Goal: Transaction & Acquisition: Purchase product/service

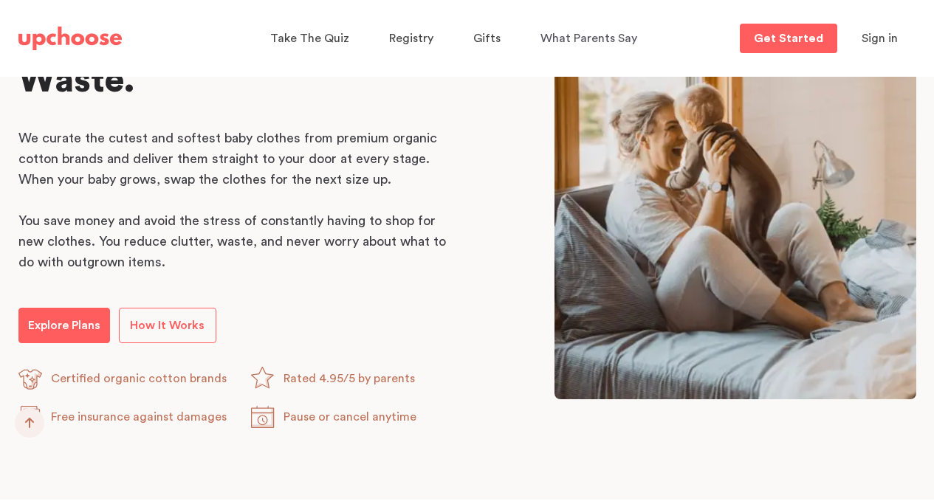
scroll to position [812, 0]
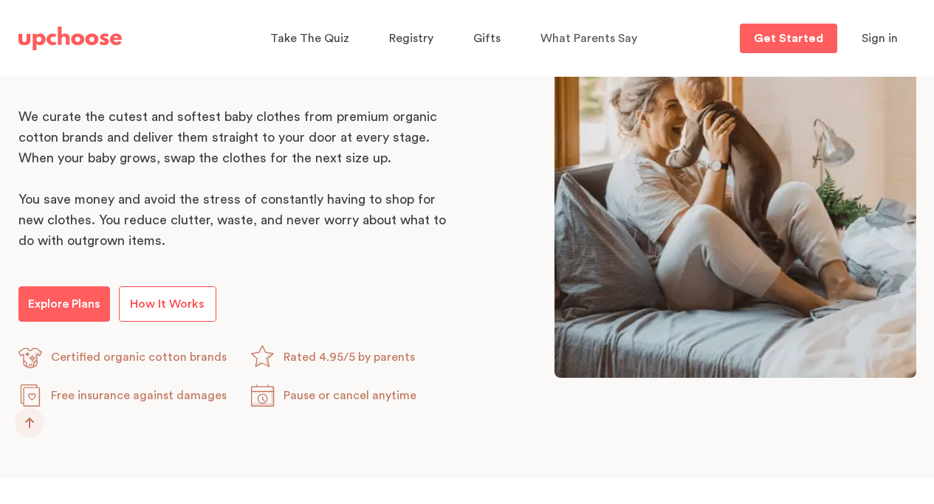
click at [155, 309] on span "How It Works" at bounding box center [167, 304] width 75 height 12
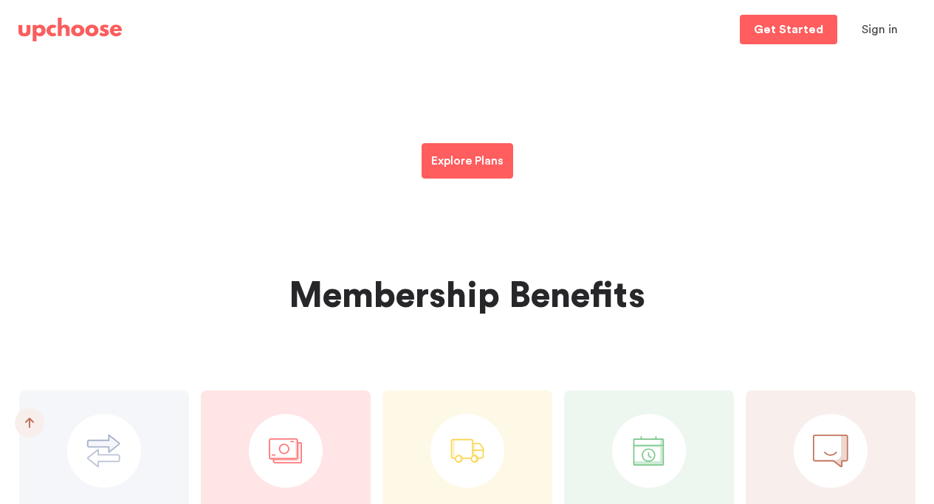
scroll to position [3545, 0]
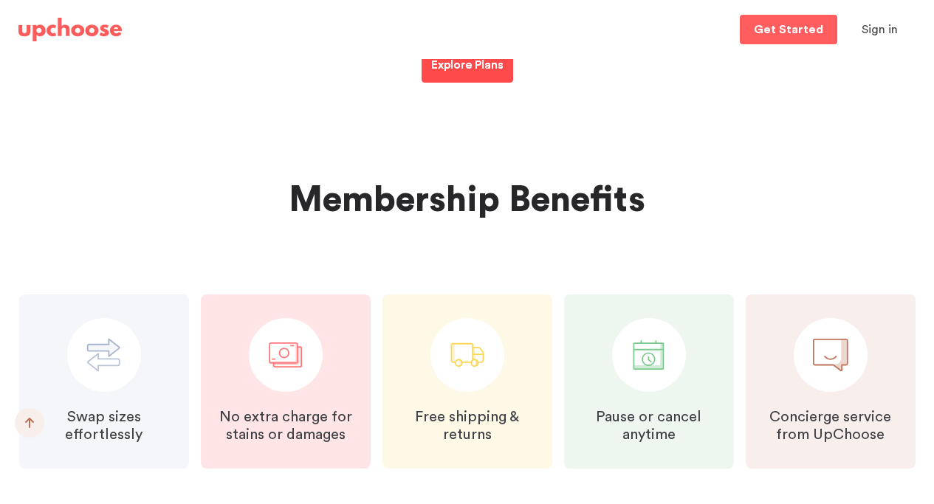
click at [444, 76] on link "Explore Plans" at bounding box center [468, 64] width 92 height 35
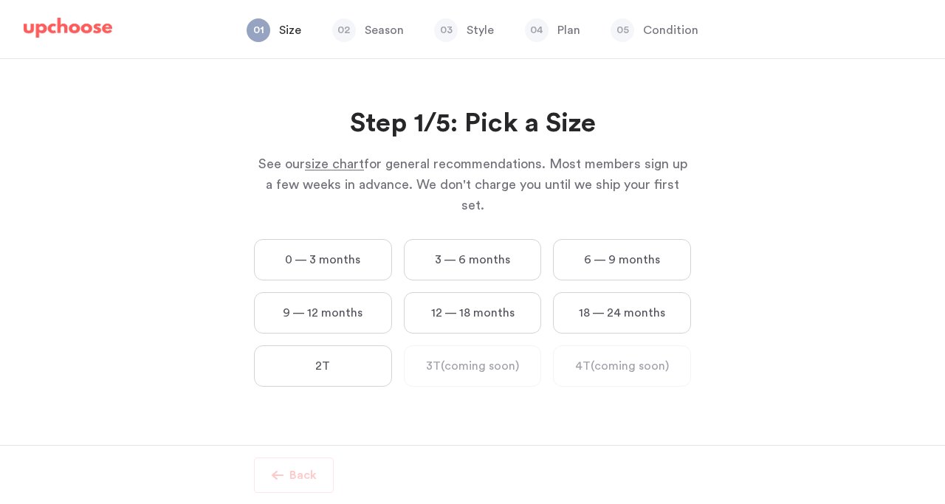
click at [456, 292] on label "12 — 18 months" at bounding box center [473, 312] width 138 height 41
click at [0, 0] on months "12 — 18 months" at bounding box center [0, 0] width 0 height 0
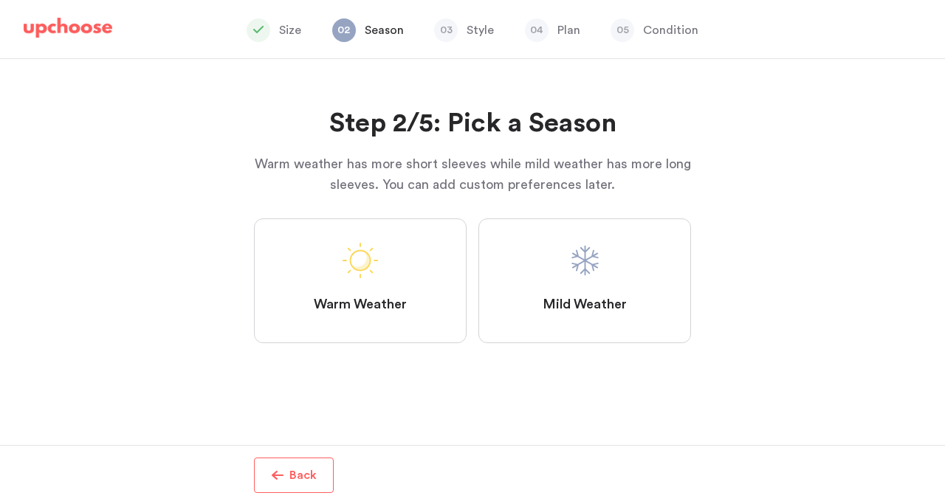
click at [567, 304] on span "Mild Weather" at bounding box center [585, 305] width 84 height 18
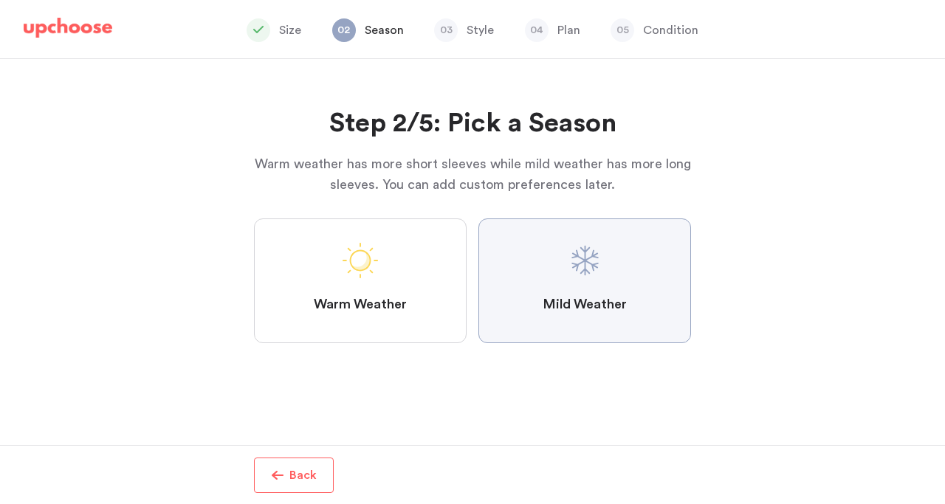
click at [0, 0] on Weather "Mild Weather" at bounding box center [0, 0] width 0 height 0
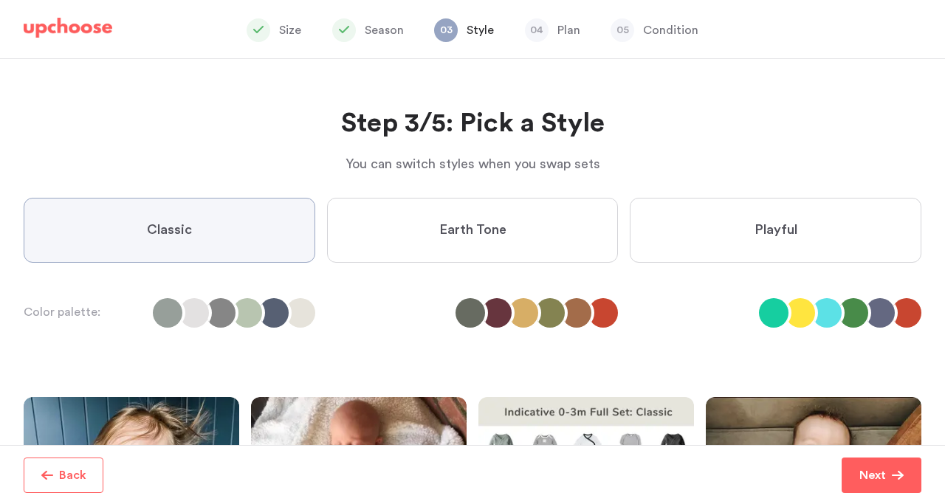
click at [789, 228] on span "Playful" at bounding box center [776, 231] width 43 height 18
click at [0, 0] on input "Playful" at bounding box center [0, 0] width 0 height 0
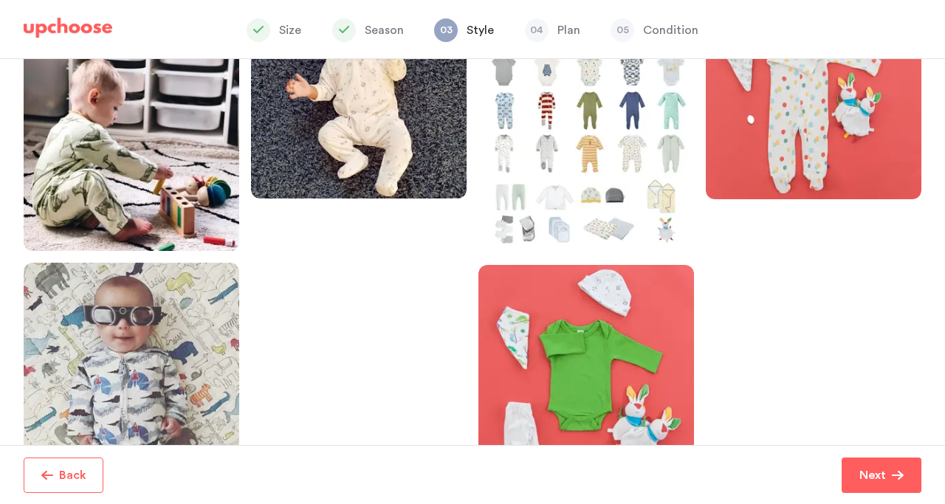
scroll to position [473, 0]
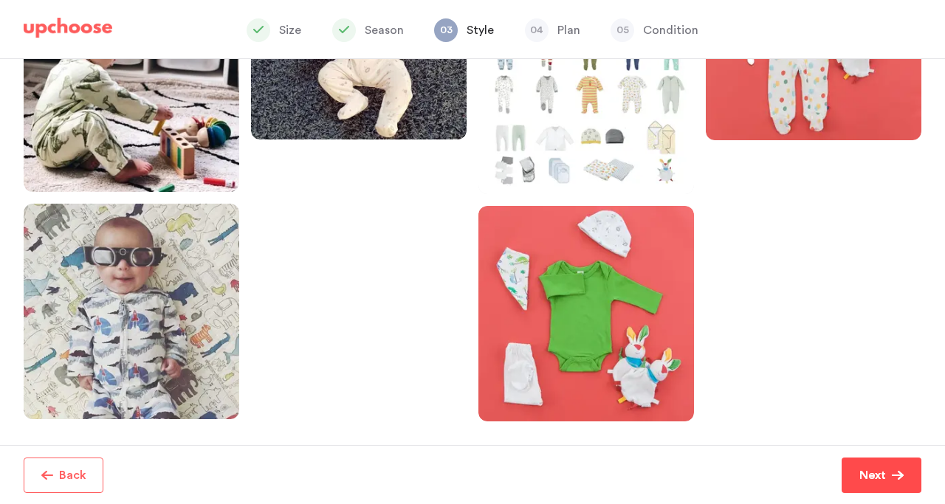
click at [888, 477] on span "Next" at bounding box center [876, 476] width 32 height 18
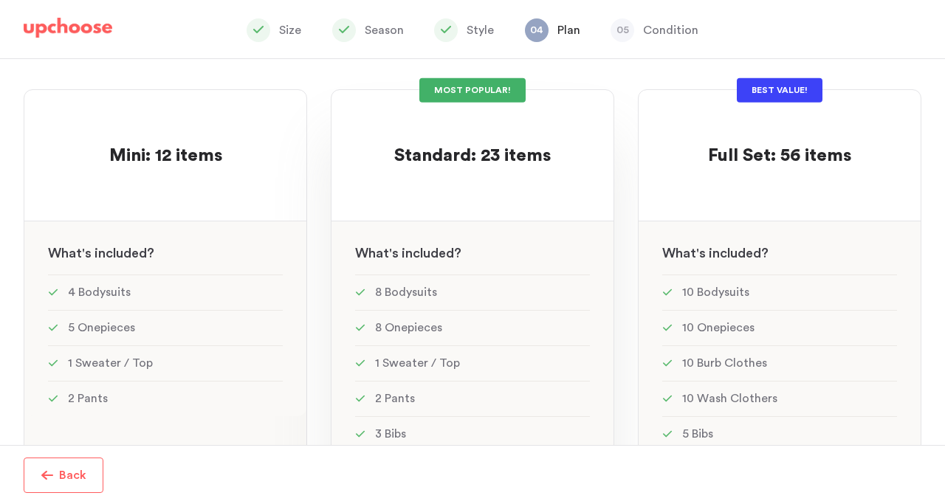
scroll to position [120, 0]
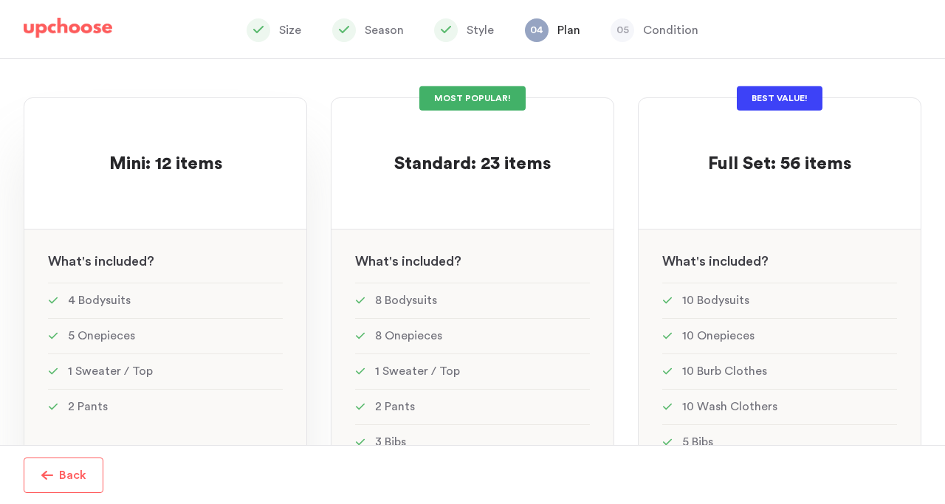
click at [151, 167] on span "Mini: 12 items" at bounding box center [165, 164] width 113 height 18
